Goal: Transaction & Acquisition: Purchase product/service

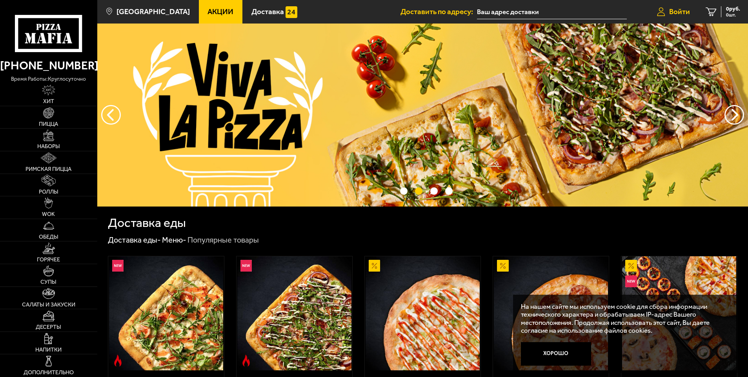
click at [674, 5] on link "Войти" at bounding box center [673, 12] width 49 height 24
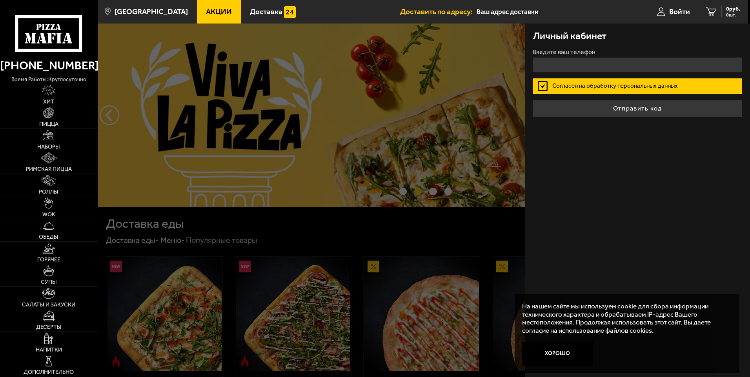
click at [267, 126] on div at bounding box center [473, 212] width 750 height 377
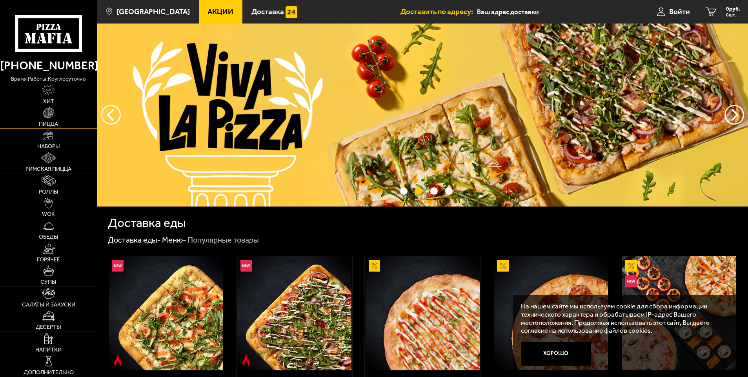
click at [52, 115] on img at bounding box center [48, 112] width 11 height 11
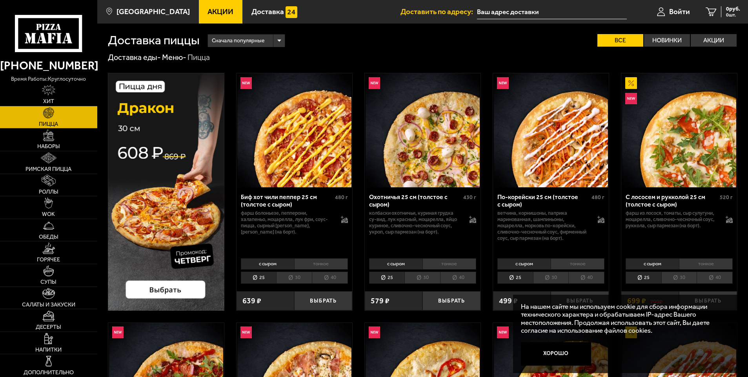
click at [434, 263] on li "тонкое" at bounding box center [449, 263] width 54 height 11
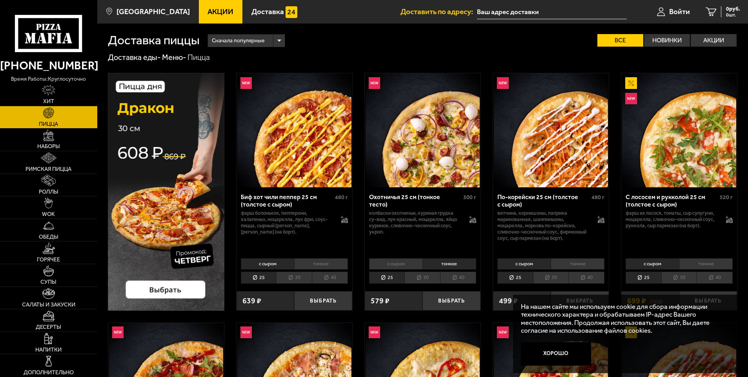
click at [313, 261] on li "тонкое" at bounding box center [321, 263] width 54 height 11
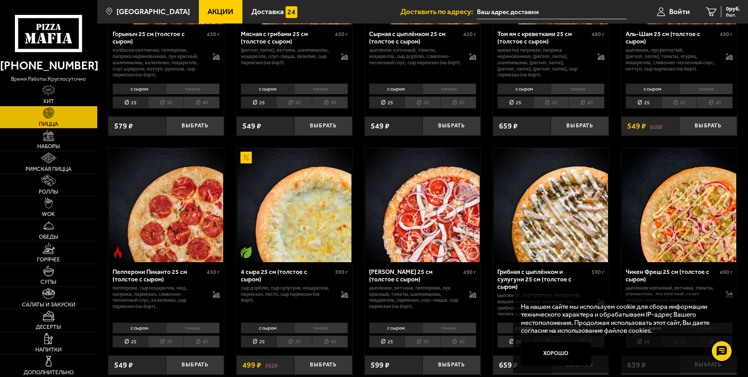
scroll to position [431, 0]
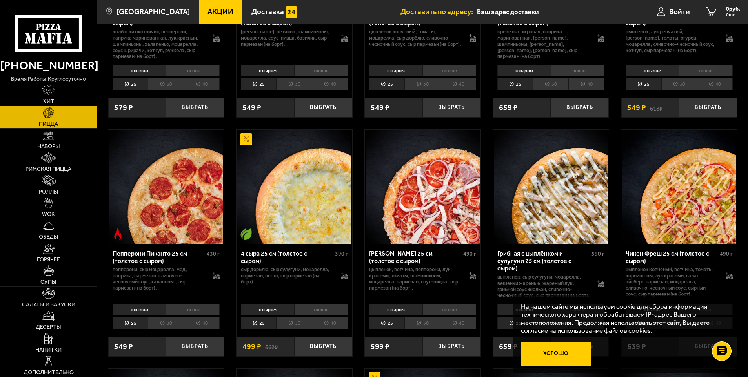
click at [558, 357] on button "Хорошо" at bounding box center [556, 354] width 70 height 24
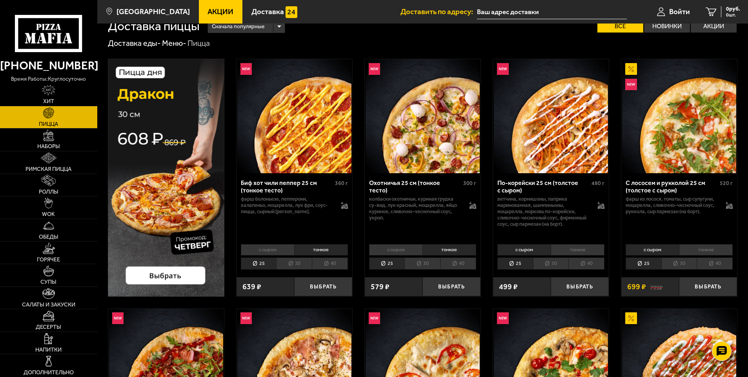
scroll to position [0, 0]
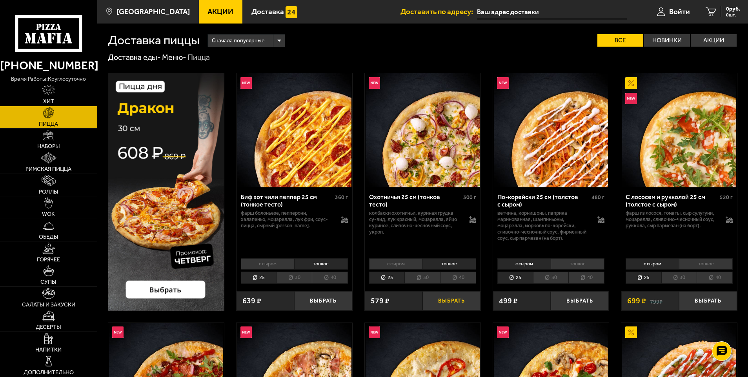
click at [440, 306] on button "Выбрать" at bounding box center [451, 300] width 58 height 19
click at [423, 279] on li "30" at bounding box center [422, 278] width 36 height 12
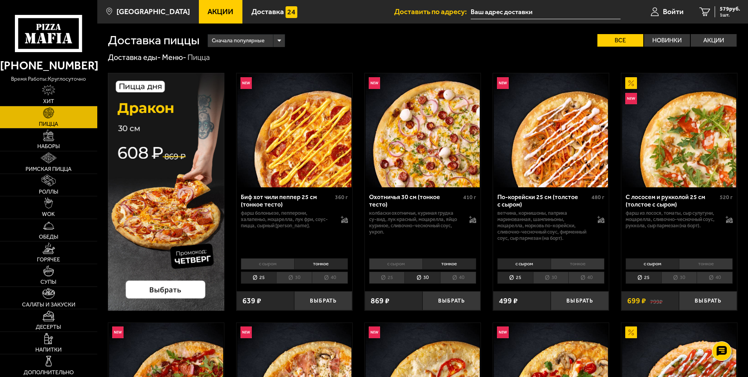
click at [387, 282] on li "25" at bounding box center [387, 278] width 36 height 12
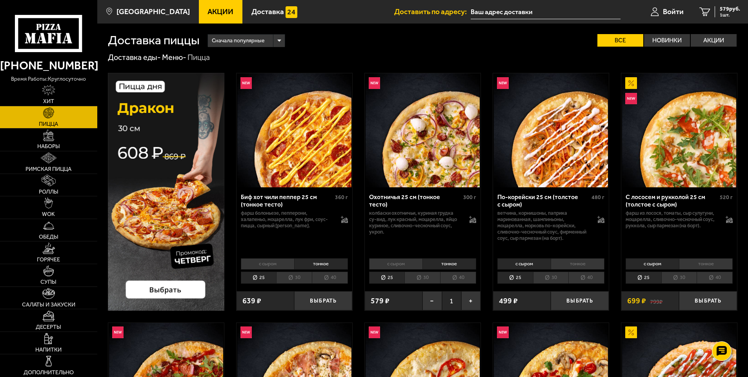
click at [564, 264] on li "тонкое" at bounding box center [578, 263] width 54 height 11
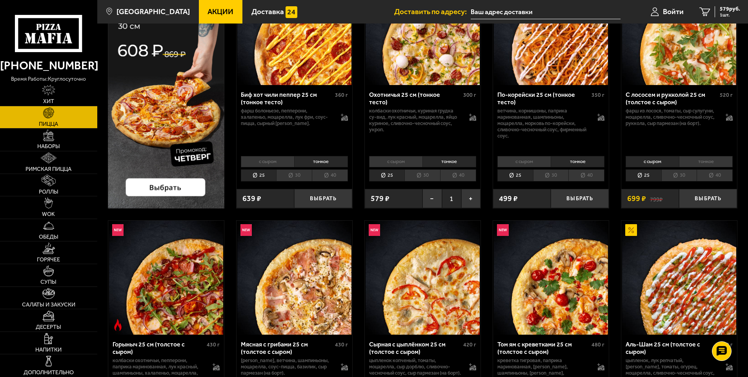
scroll to position [157, 0]
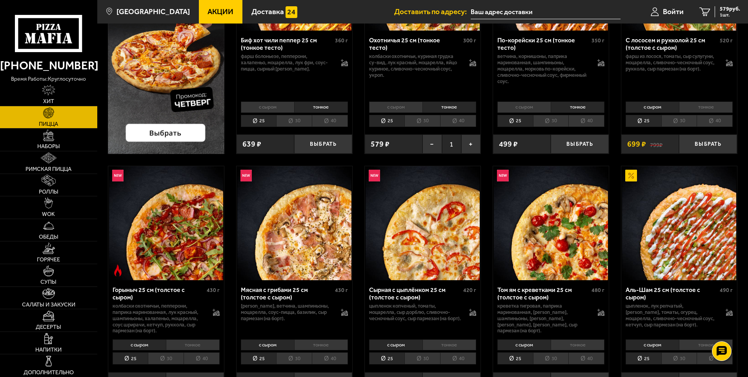
click at [202, 345] on li "тонкое" at bounding box center [193, 345] width 54 height 11
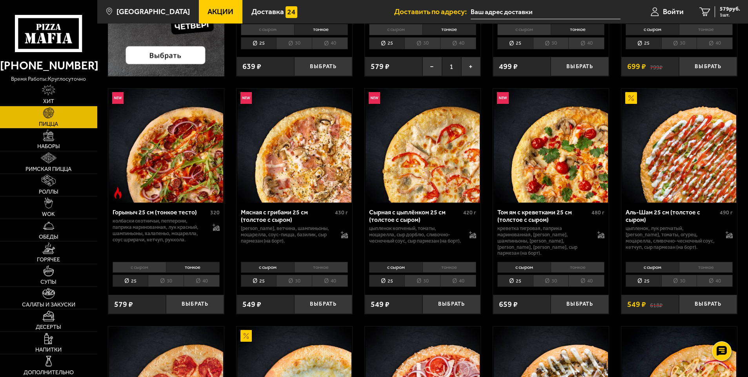
scroll to position [235, 0]
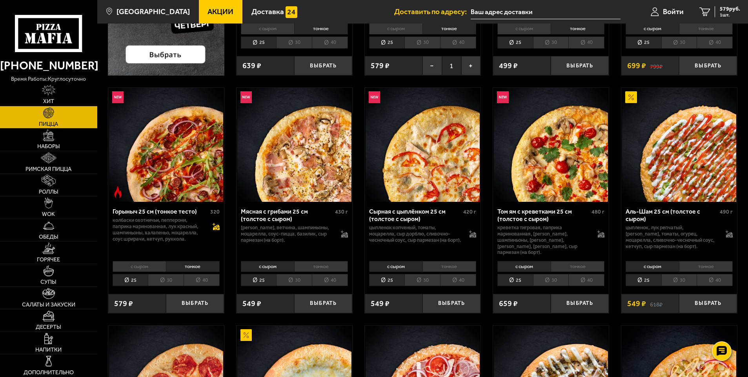
click at [216, 229] on icon at bounding box center [216, 228] width 7 height 3
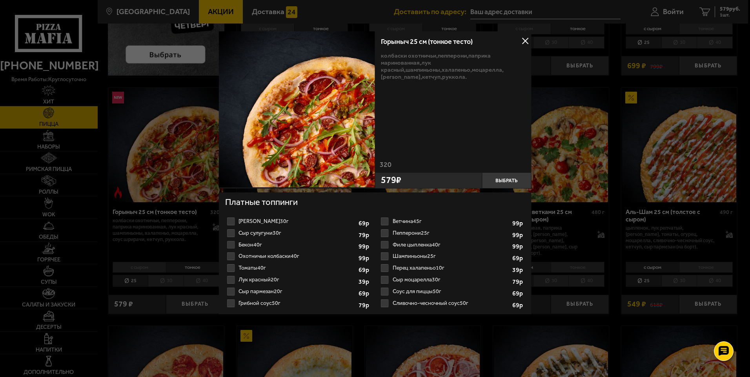
click at [178, 203] on div at bounding box center [375, 188] width 750 height 377
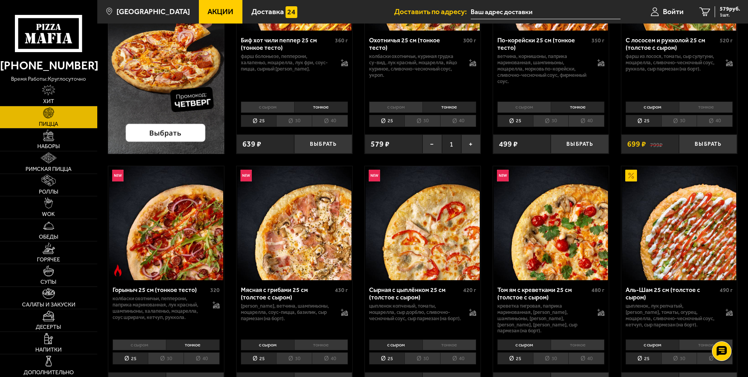
scroll to position [0, 0]
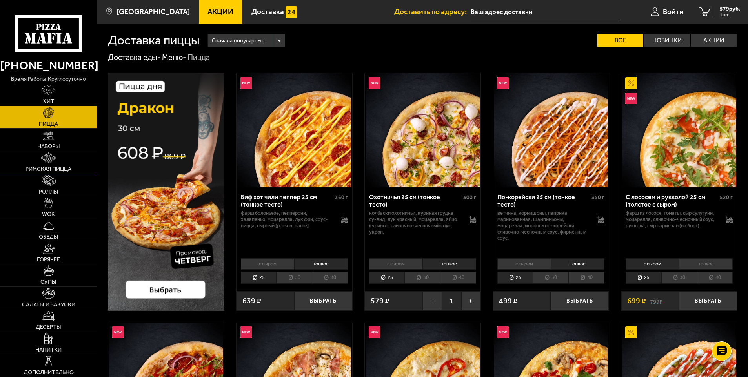
click at [61, 162] on link "Римская пицца" at bounding box center [48, 162] width 97 height 22
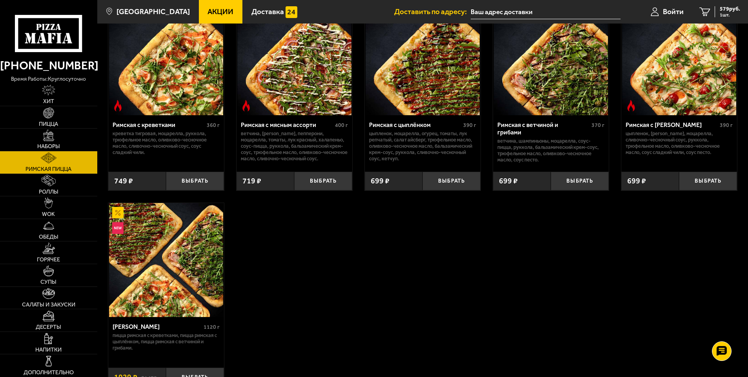
scroll to position [118, 0]
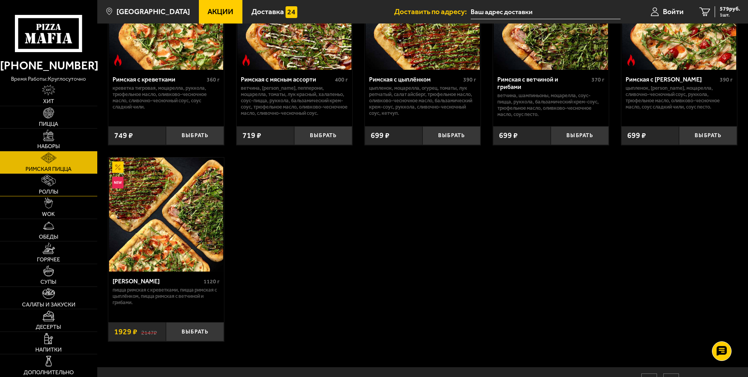
click at [40, 187] on link "Роллы" at bounding box center [48, 185] width 97 height 22
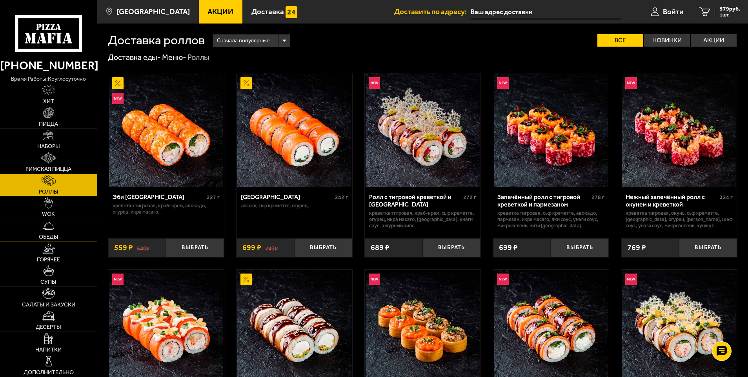
click at [48, 240] on span "Обеды" at bounding box center [49, 236] width 20 height 5
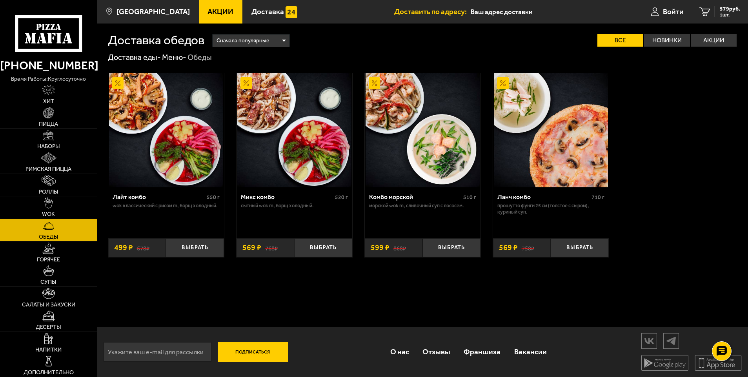
click at [47, 261] on span "Горячее" at bounding box center [48, 259] width 23 height 5
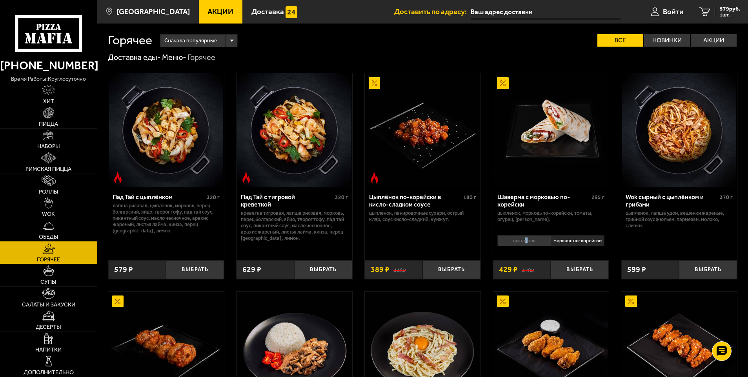
click at [525, 243] on li "цыплёнок" at bounding box center [523, 240] width 53 height 11
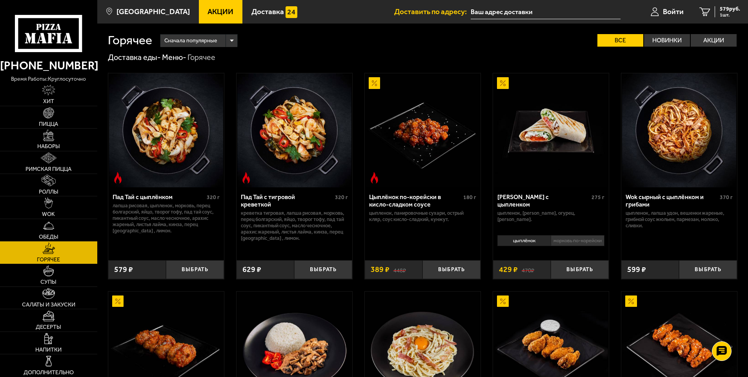
click at [575, 243] on li "морковь по-корейски" at bounding box center [578, 240] width 54 height 11
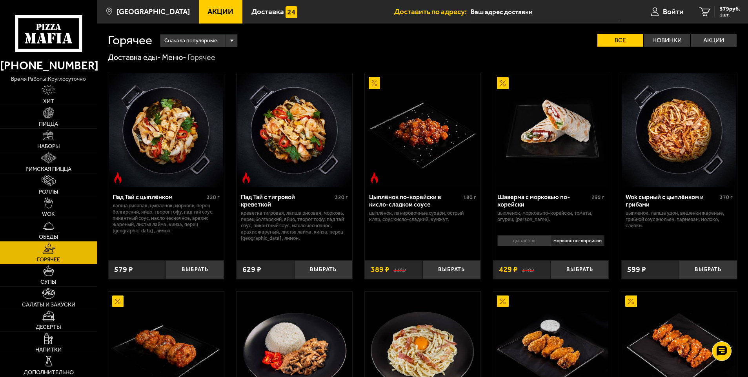
click at [514, 245] on li "цыплёнок" at bounding box center [523, 240] width 53 height 11
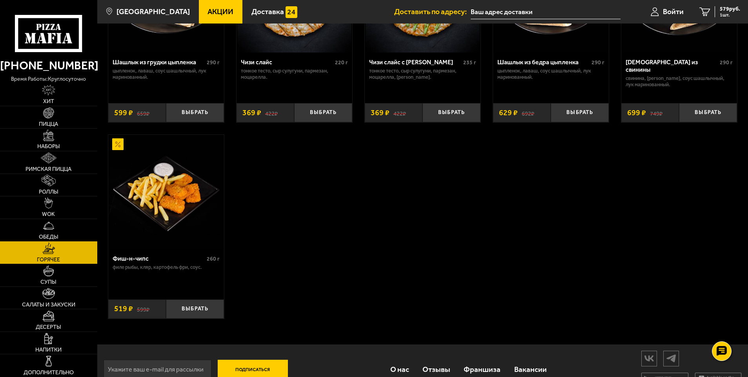
scroll to position [588, 0]
